Goal: Task Accomplishment & Management: Manage account settings

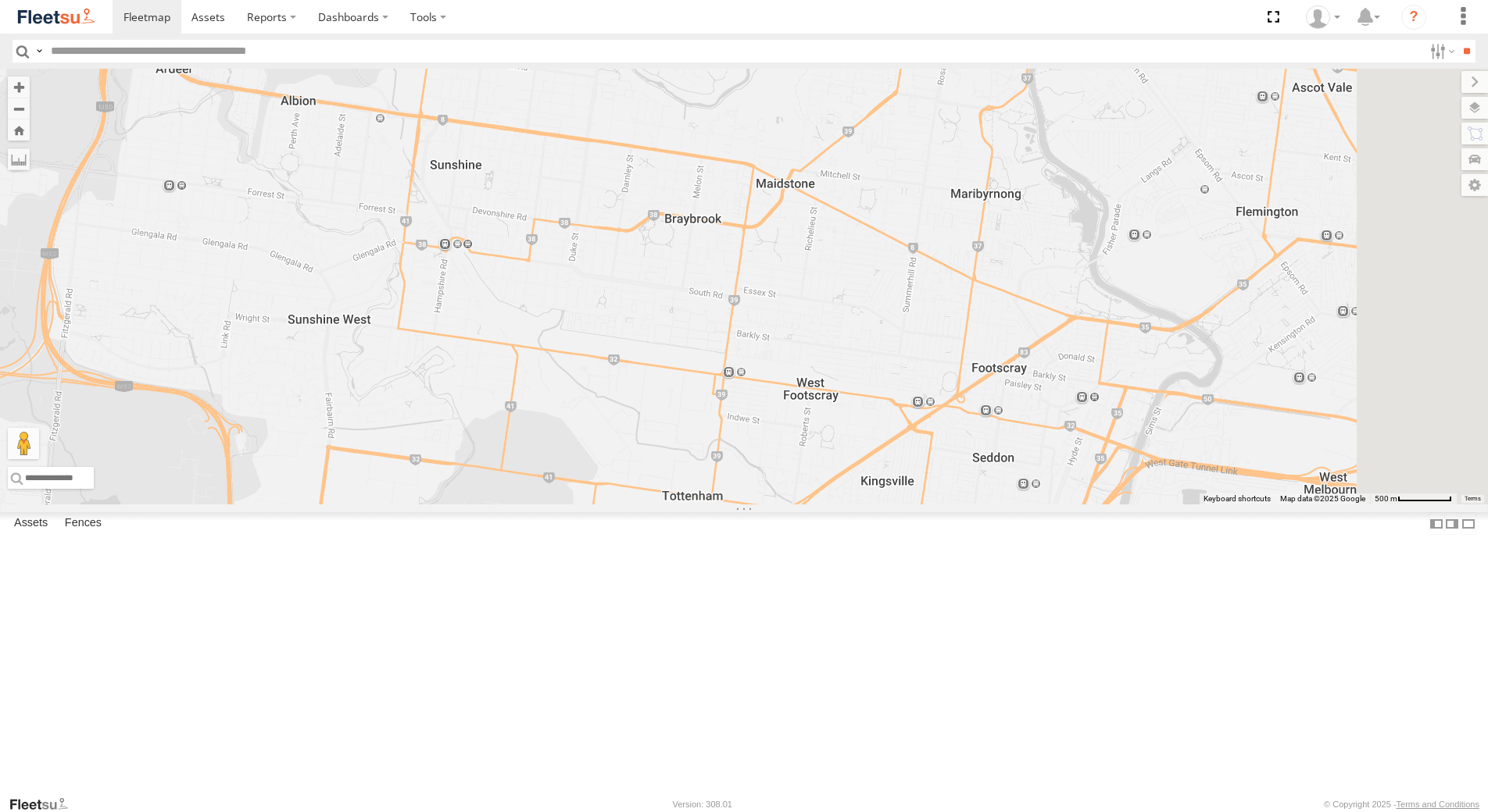
click at [0, 0] on div "Rav 4" at bounding box center [0, 0] width 0 height 0
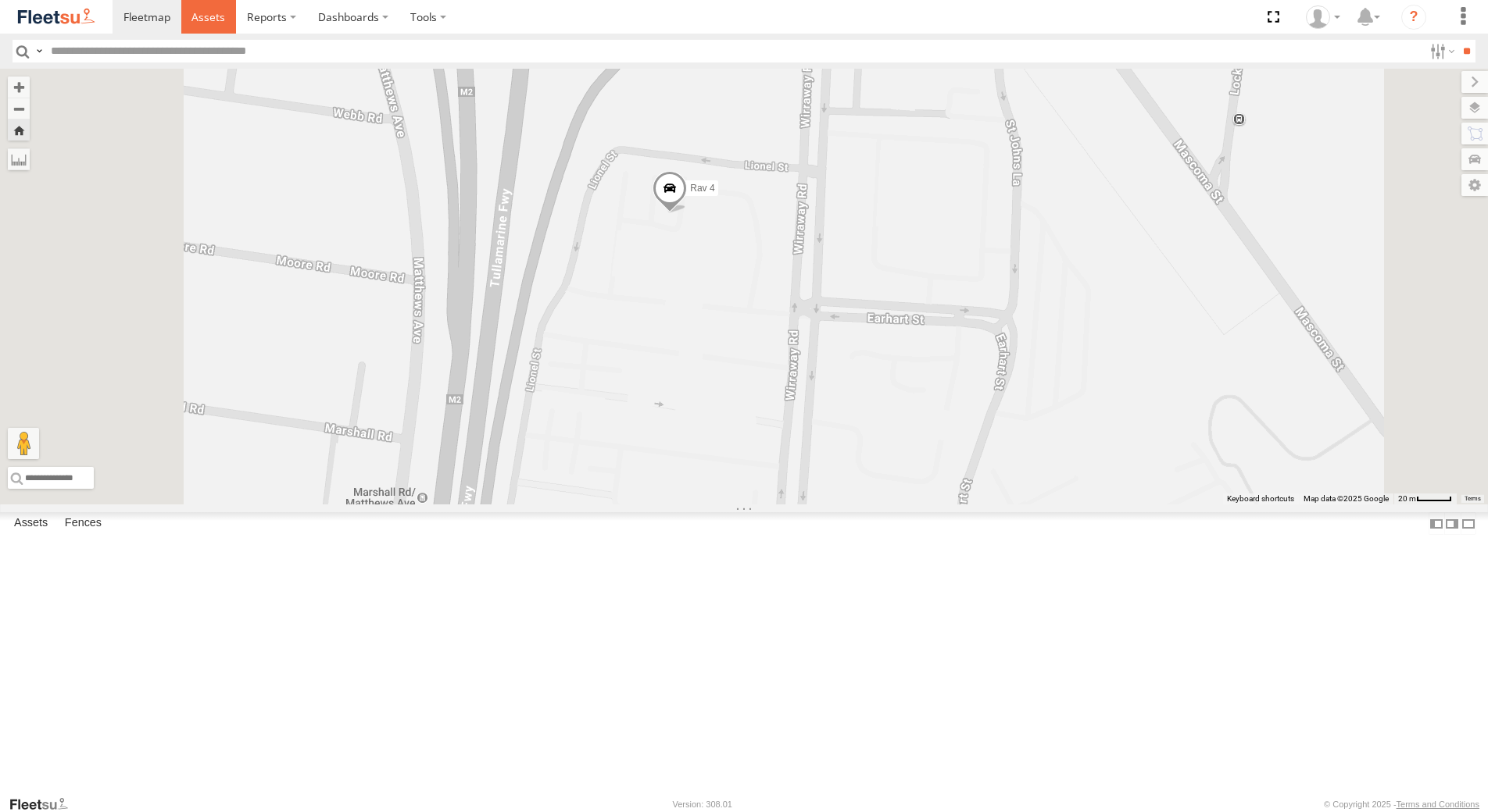
click at [200, 15] on span at bounding box center [209, 17] width 34 height 15
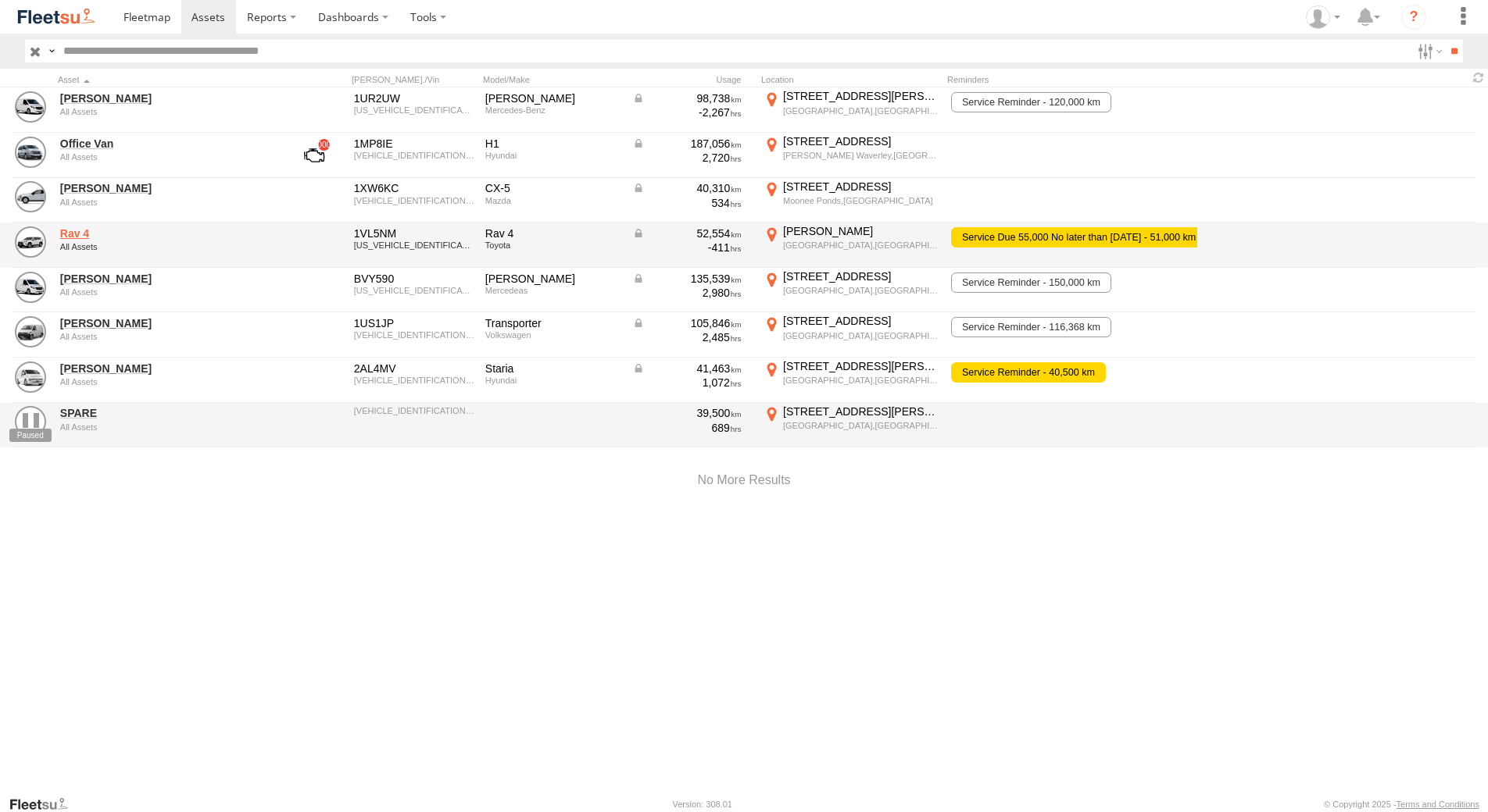
click at [80, 234] on link "Rav 4" at bounding box center [168, 233] width 214 height 14
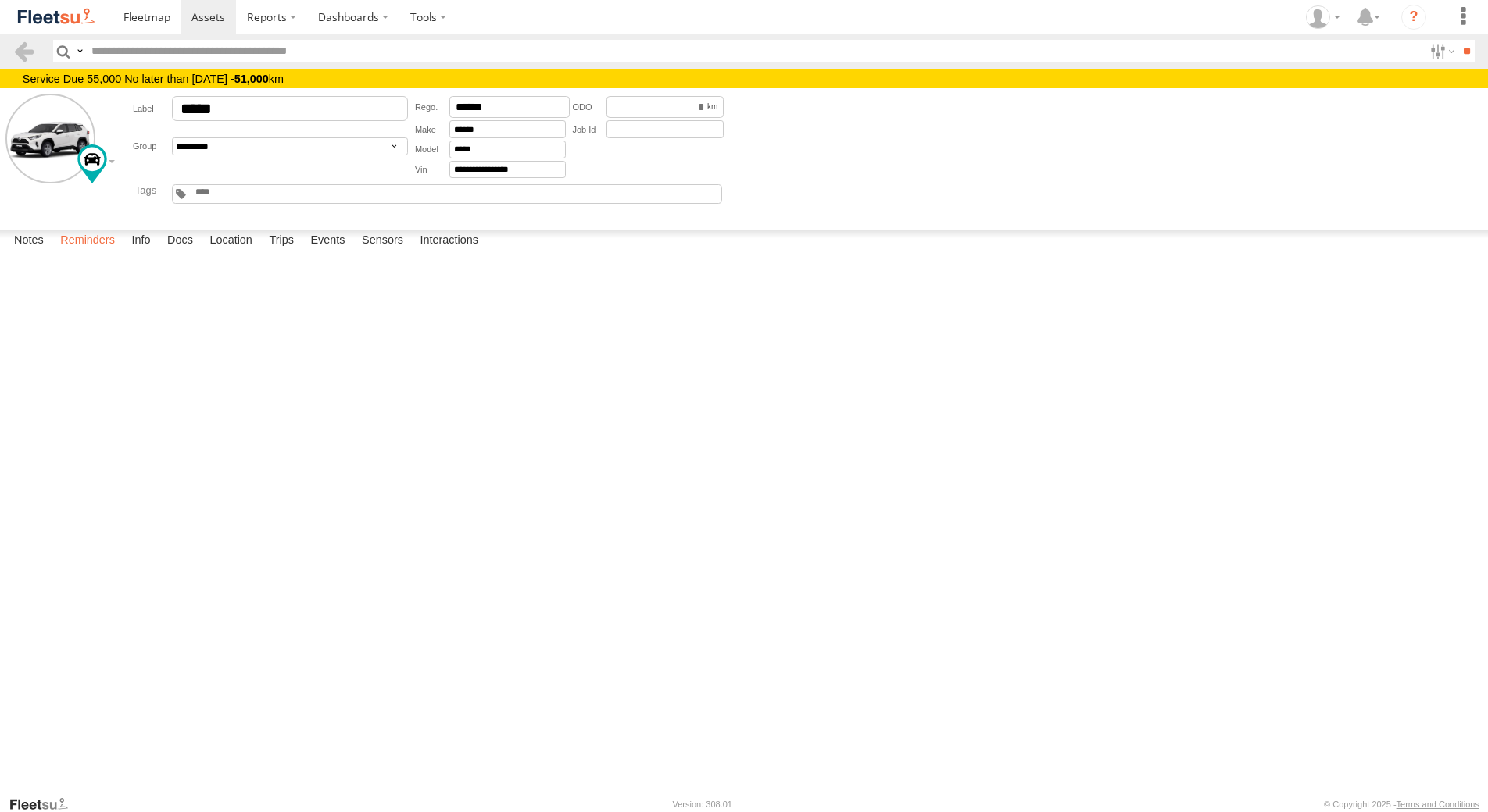
click at [105, 252] on label "Reminders" at bounding box center [88, 240] width 71 height 21
click at [0, 0] on button "Complete" at bounding box center [0, 0] width 0 height 0
click at [211, 11] on span at bounding box center [209, 17] width 34 height 15
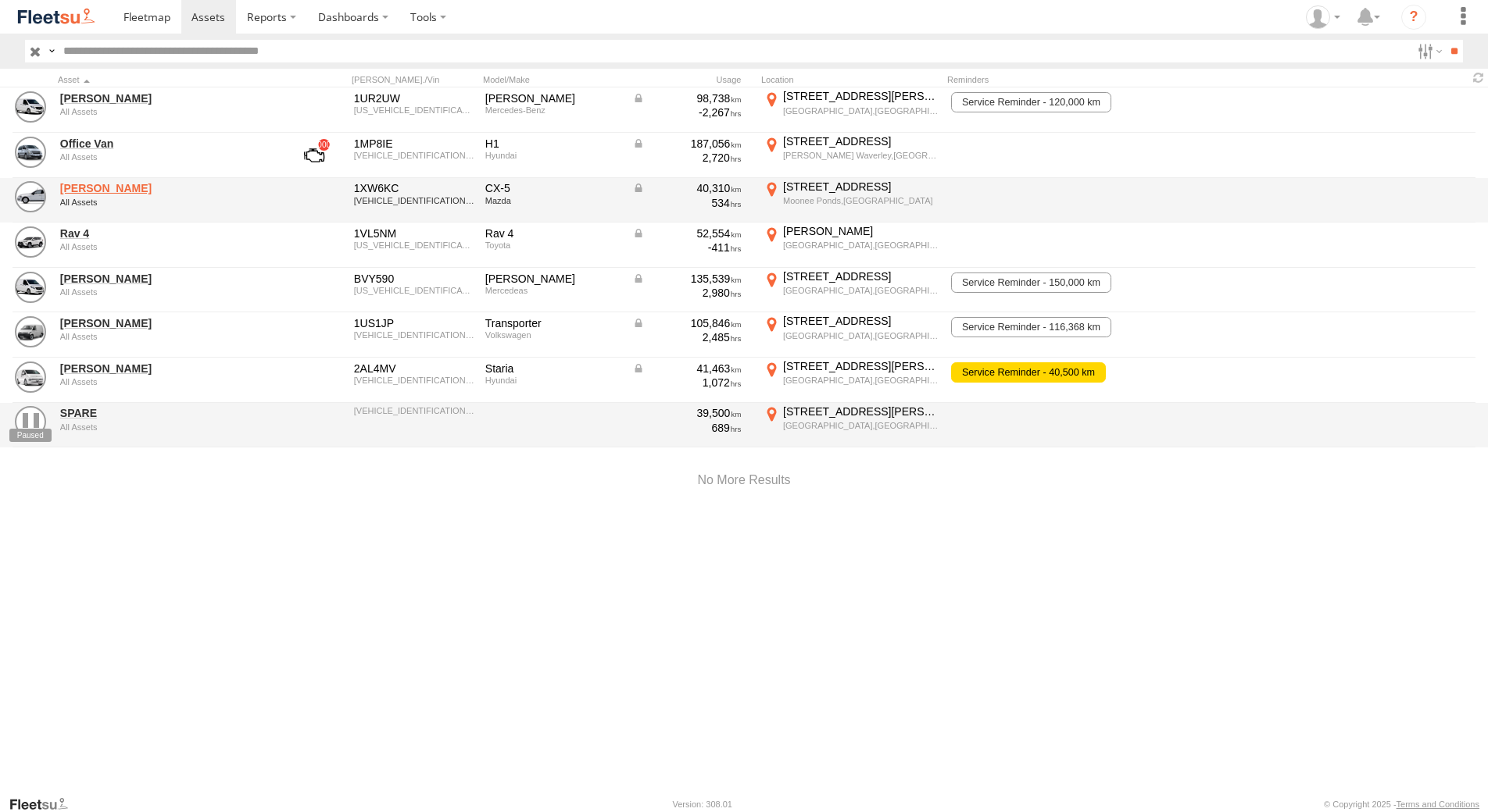
click at [109, 190] on link "[PERSON_NAME]" at bounding box center [168, 188] width 214 height 14
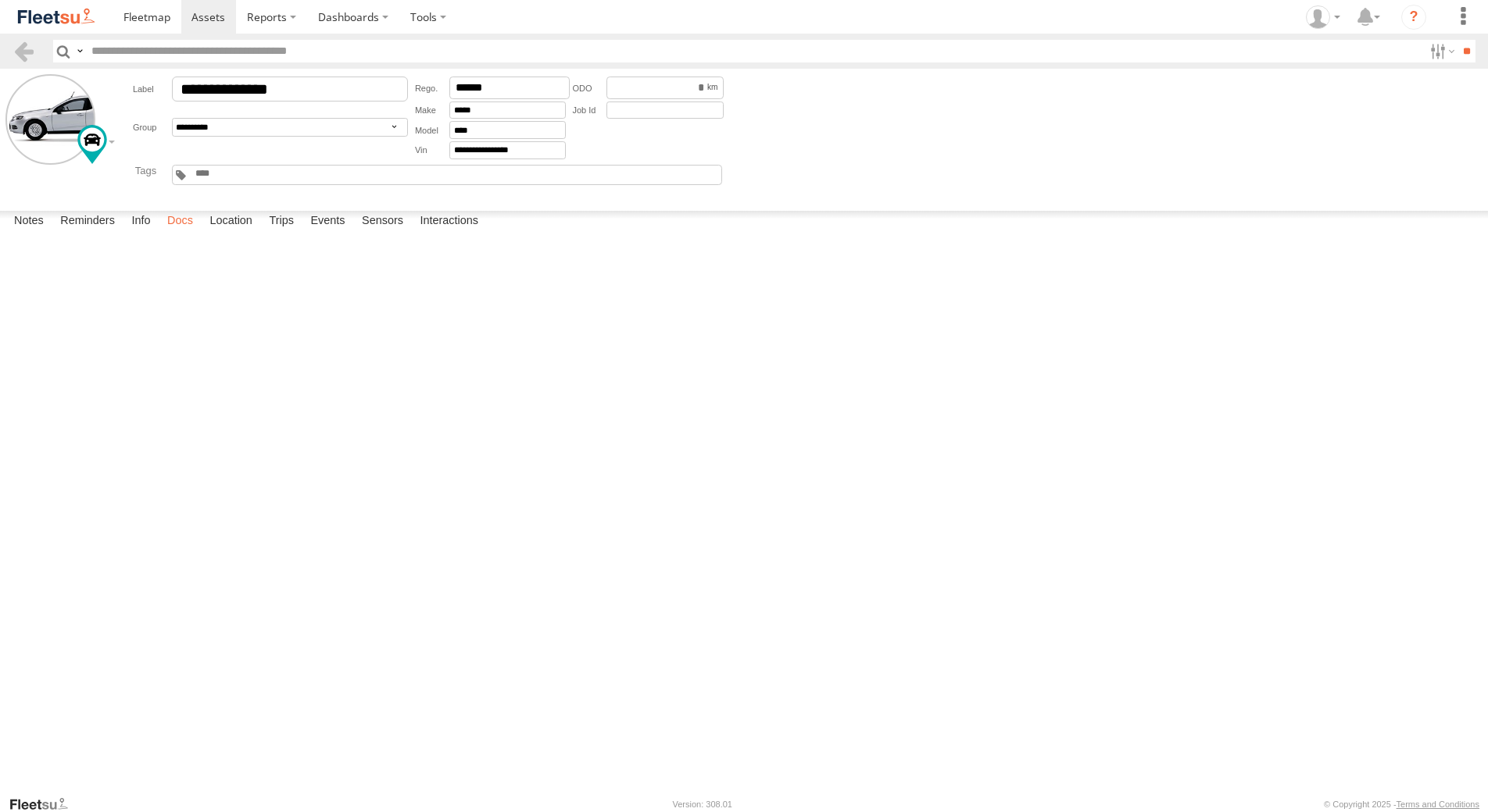
click at [192, 233] on label "Docs" at bounding box center [180, 222] width 41 height 21
click at [0, 0] on button at bounding box center [0, 0] width 0 height 0
type input "**********"
click at [202, 25] on link at bounding box center [210, 17] width 56 height 34
